Goal: Information Seeking & Learning: Check status

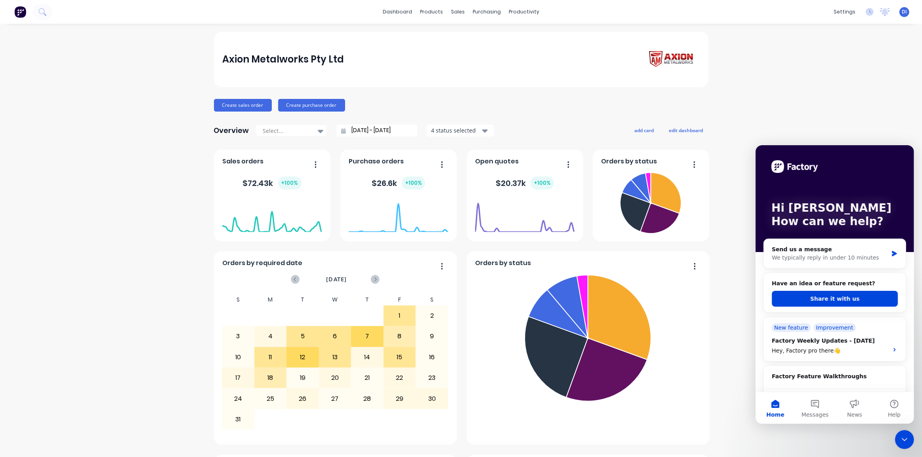
click at [832, 122] on div "Axion Metalworks Pty Ltd Create sales order Create purchase order Overview Sele…" at bounding box center [461, 442] width 922 height 821
click at [746, 325] on div "Axion Metalworks Pty Ltd Create sales order Create purchase order Overview Sele…" at bounding box center [461, 442] width 922 height 821
click at [808, 90] on div "Axion Metalworks Pty Ltd Create sales order Create purchase order Overview Sele…" at bounding box center [461, 442] width 922 height 821
drag, startPoint x: 728, startPoint y: 246, endPoint x: 735, endPoint y: 234, distance: 13.9
click at [729, 244] on div "Axion Metalworks Pty Ltd Create sales order Create purchase order Overview Sele…" at bounding box center [461, 442] width 922 height 821
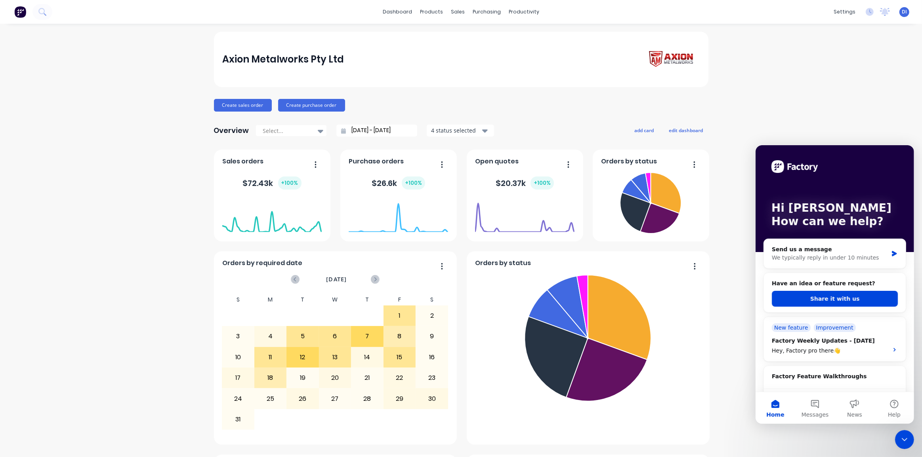
click at [766, 74] on div "Axion Metalworks Pty Ltd Create sales order Create purchase order Overview Sele…" at bounding box center [461, 442] width 922 height 821
click at [24, 12] on img at bounding box center [20, 12] width 12 height 12
click at [482, 54] on div "Customers" at bounding box center [482, 53] width 29 height 7
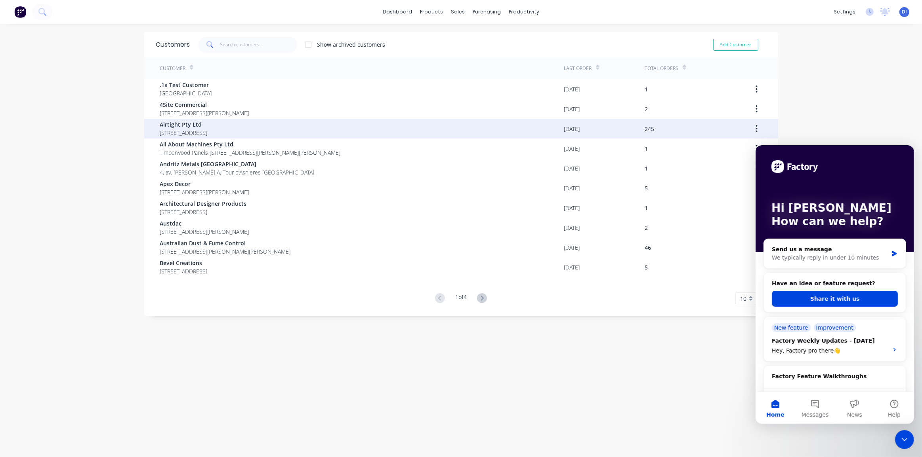
click at [205, 131] on span "[STREET_ADDRESS]" at bounding box center [184, 133] width 48 height 8
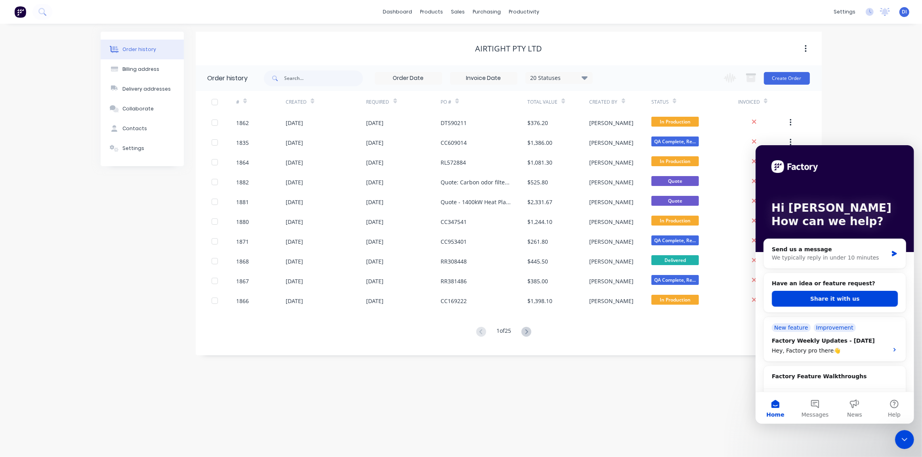
drag, startPoint x: 892, startPoint y: 174, endPoint x: 892, endPoint y: 179, distance: 4.4
click at [892, 175] on div "Hi [PERSON_NAME] How can we help?" at bounding box center [834, 198] width 143 height 107
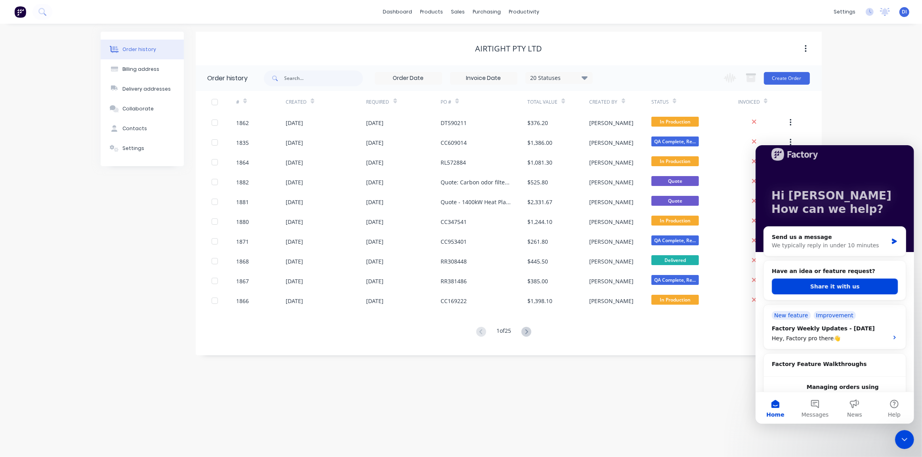
scroll to position [14, 0]
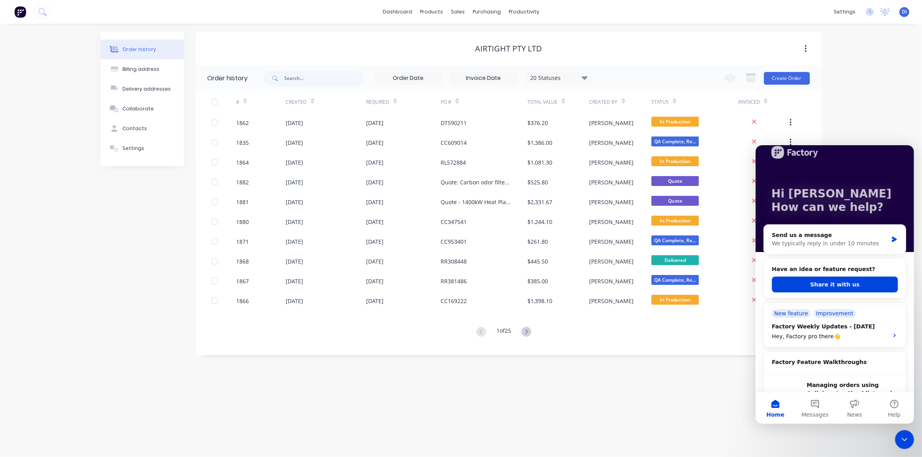
click at [847, 109] on div "Order history Billing address Delivery addresses Collaborate Contacts Settings …" at bounding box center [461, 241] width 922 height 434
drag, startPoint x: 905, startPoint y: 442, endPoint x: 1722, endPoint y: 851, distance: 913.1
click at [905, 442] on icon "Close Intercom Messenger" at bounding box center [904, 440] width 10 height 10
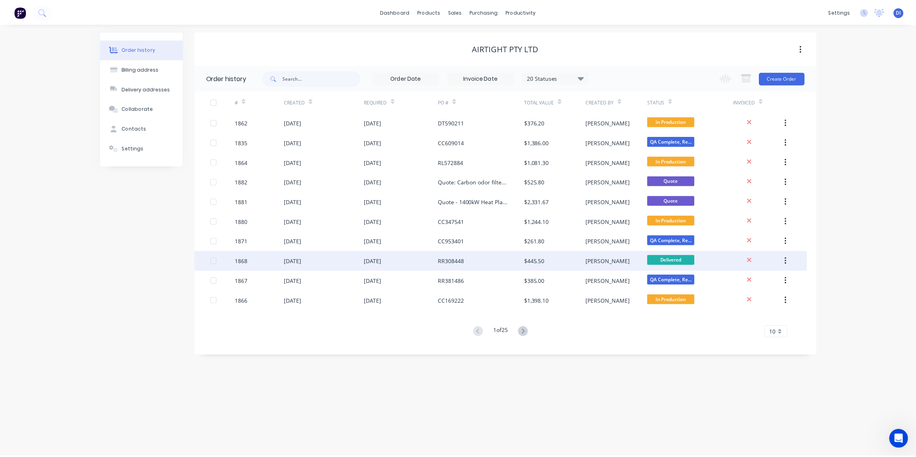
scroll to position [0, 0]
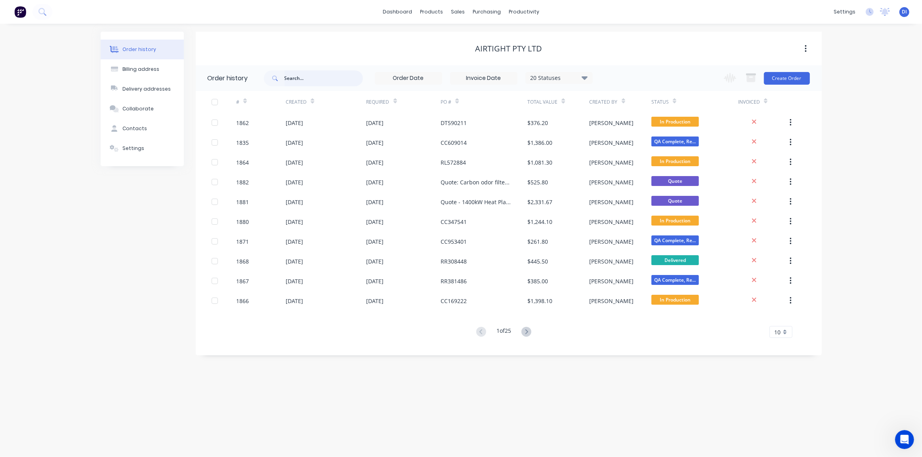
click at [293, 79] on input "text" at bounding box center [323, 78] width 78 height 16
type input "ms"
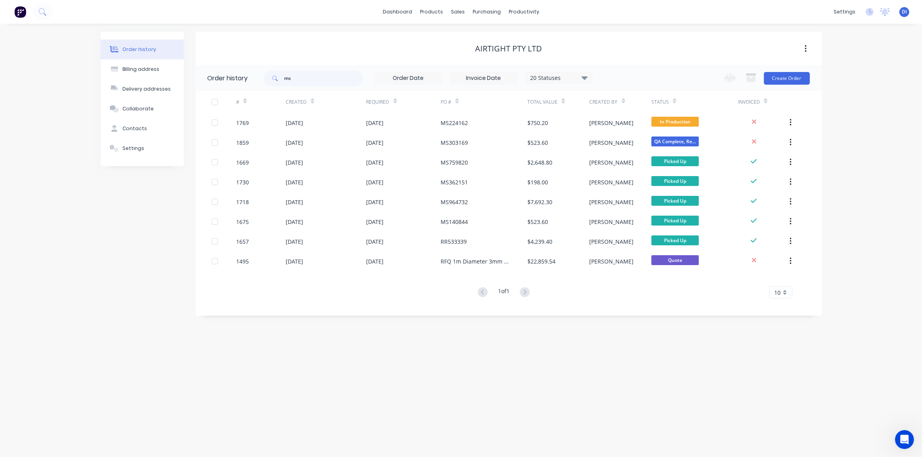
click at [781, 294] on div "10" at bounding box center [780, 293] width 23 height 12
click at [831, 295] on div "Order history Billing address Delivery addresses Collaborate Contacts Settings …" at bounding box center [461, 241] width 922 height 434
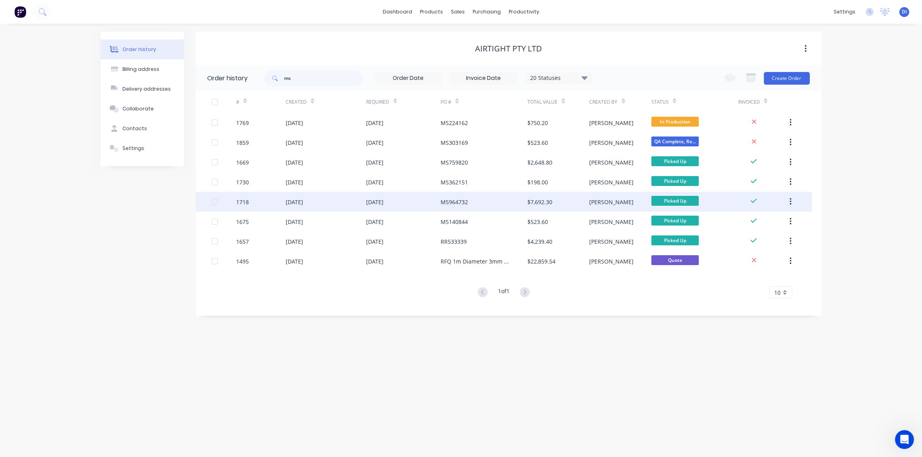
click at [459, 201] on div "MS964732" at bounding box center [453, 202] width 27 height 8
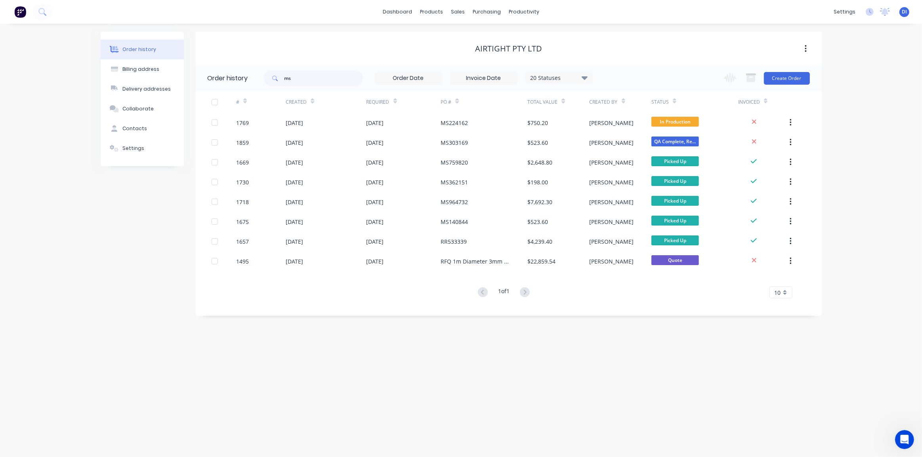
click at [320, 40] on div "Airtight Pty Ltd" at bounding box center [509, 49] width 626 height 34
click at [303, 78] on input "ms" at bounding box center [323, 78] width 78 height 16
click at [337, 41] on div "Airtight Pty Ltd" at bounding box center [509, 49] width 626 height 34
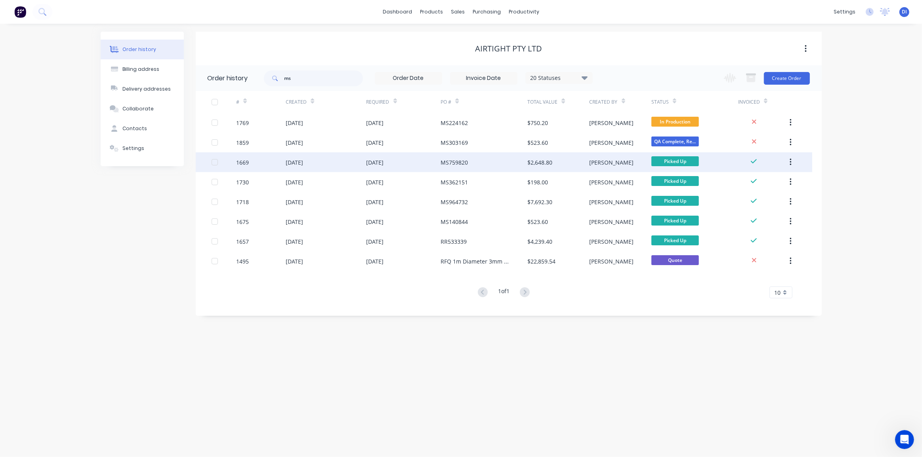
click at [471, 162] on div "MS759820" at bounding box center [483, 162] width 87 height 20
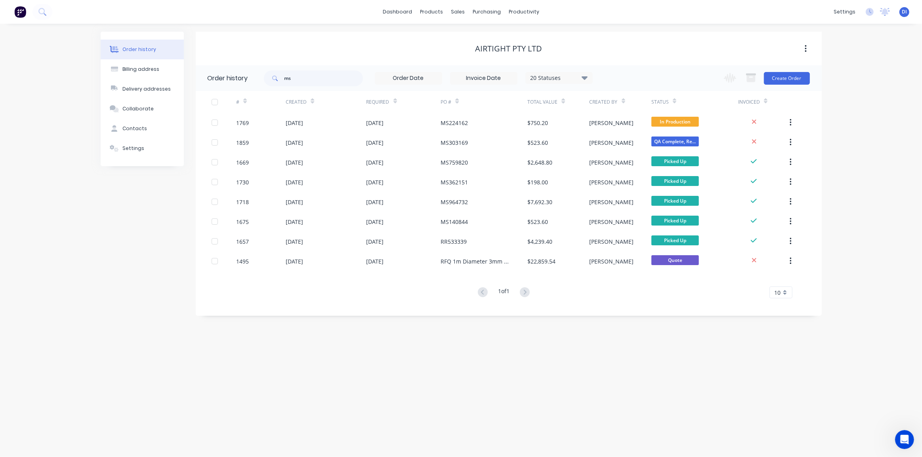
click at [398, 286] on div "# Created Required PO # Total Value Created By Status Invoiced 1769 [DATE] [DAT…" at bounding box center [504, 195] width 616 height 208
click at [298, 78] on input "ms" at bounding box center [323, 78] width 78 height 16
type input "qld"
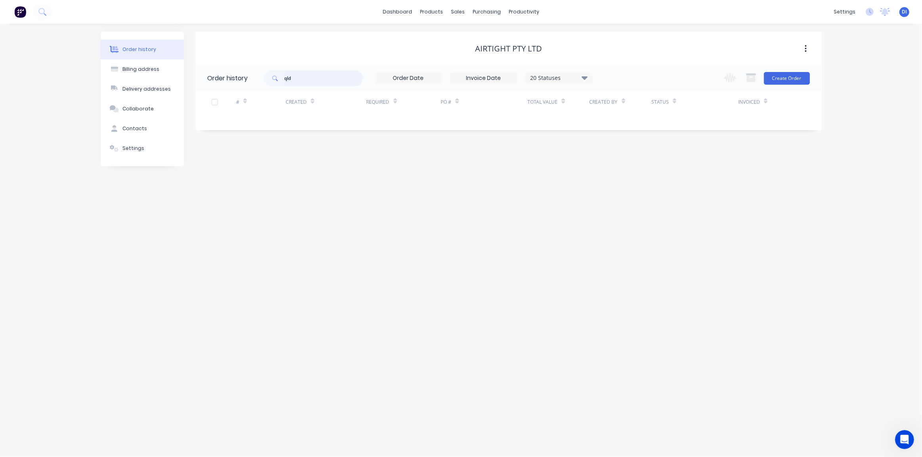
click at [321, 74] on input "qld" at bounding box center [323, 78] width 78 height 16
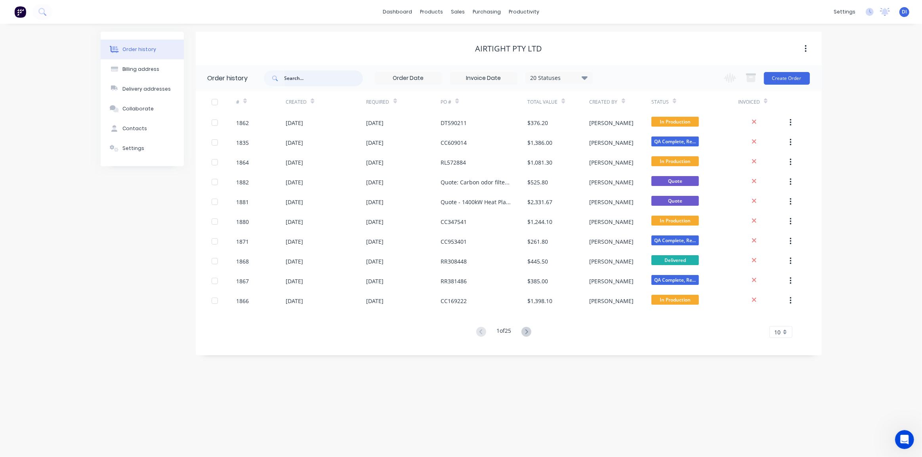
click at [289, 75] on input "text" at bounding box center [323, 78] width 78 height 16
type input "ms"
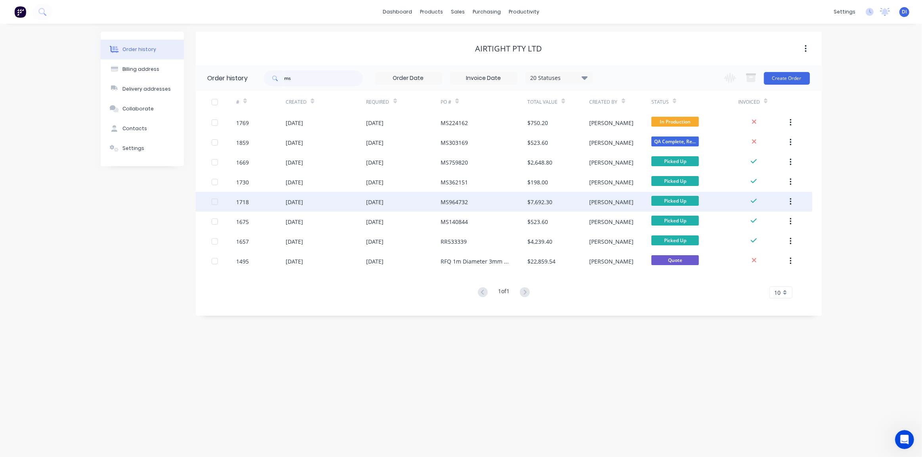
click at [491, 202] on div "MS964732" at bounding box center [483, 202] width 87 height 20
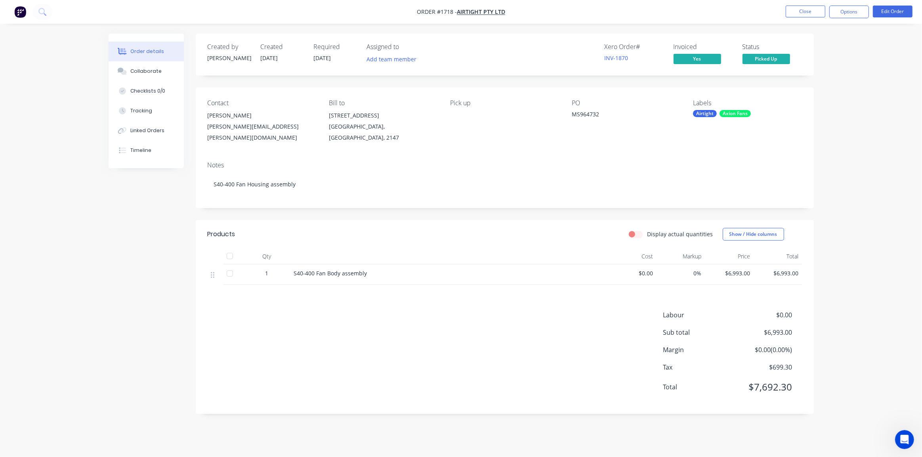
click at [850, 213] on div "Order details Collaborate Checklists 0/0 Tracking Linked Orders Timeline Order …" at bounding box center [461, 228] width 922 height 457
drag, startPoint x: 73, startPoint y: 32, endPoint x: 51, endPoint y: 15, distance: 27.4
click at [73, 32] on div "Order details Collaborate Checklists 0/0 Tracking Linked Orders Timeline Order …" at bounding box center [461, 228] width 922 height 457
click at [41, 10] on icon at bounding box center [42, 12] width 8 height 8
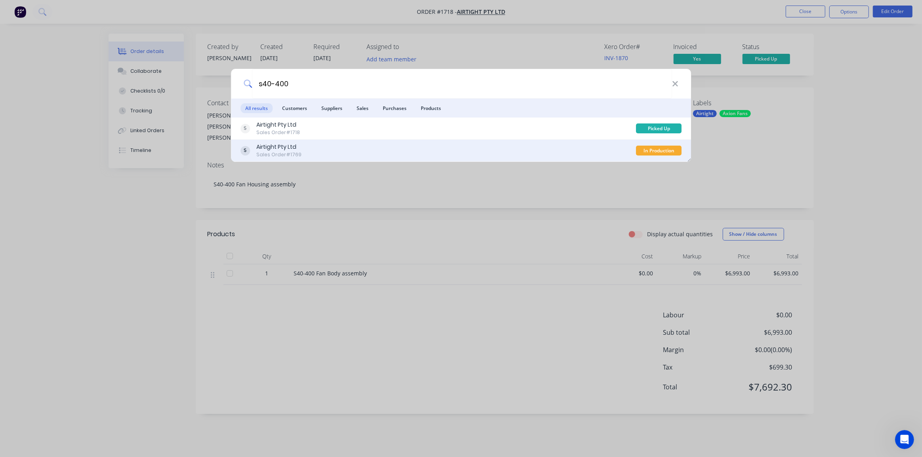
type input "s40-400"
click at [379, 150] on div "Airtight Pty Ltd Sales Order #1769" at bounding box center [438, 150] width 396 height 15
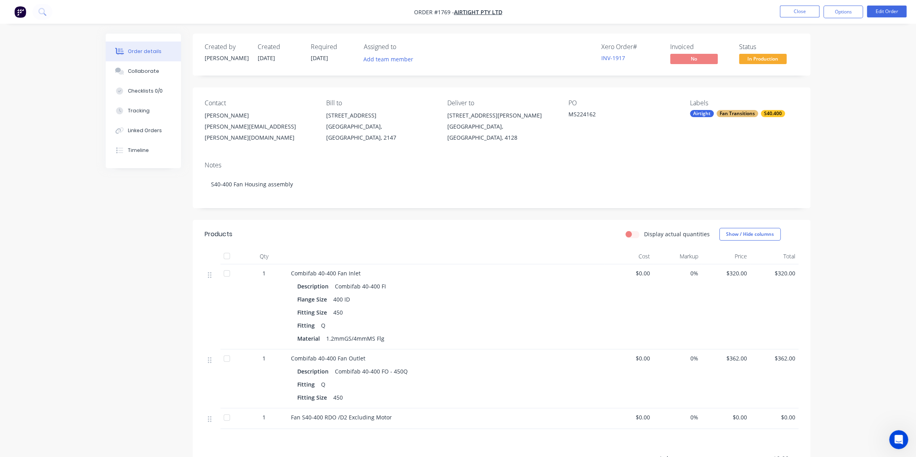
click at [582, 113] on div "MS224162" at bounding box center [618, 115] width 99 height 11
copy div "MS224162"
click at [578, 115] on div "MS224162" at bounding box center [618, 115] width 99 height 11
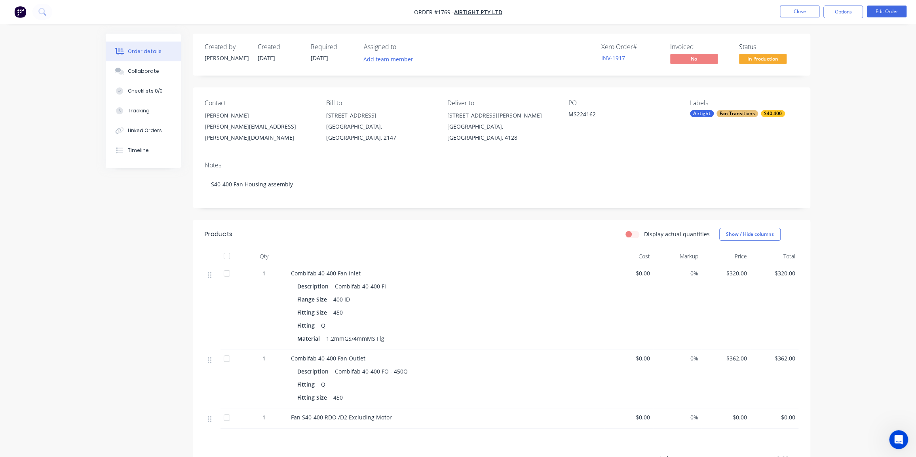
drag, startPoint x: 846, startPoint y: 166, endPoint x: 841, endPoint y: 166, distance: 5.6
click at [846, 166] on div "Order details Collaborate Checklists 0/0 Tracking Linked Orders Timeline Order …" at bounding box center [458, 285] width 916 height 570
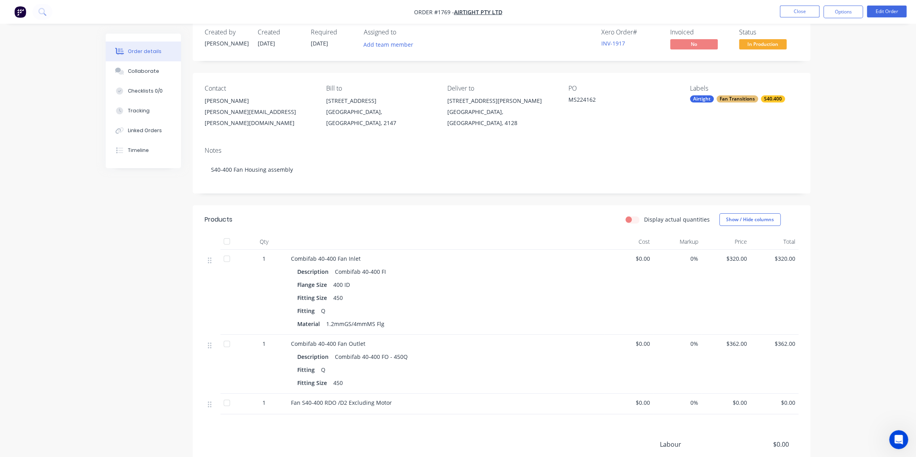
scroll to position [36, 0]
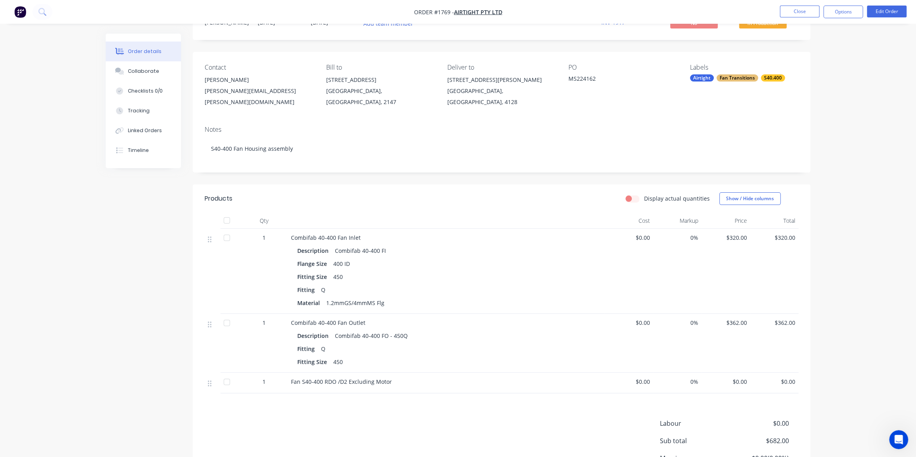
click at [820, 149] on div "Order details Collaborate Checklists 0/0 Tracking Linked Orders Timeline Order …" at bounding box center [458, 249] width 916 height 570
